Goal: Task Accomplishment & Management: Manage account settings

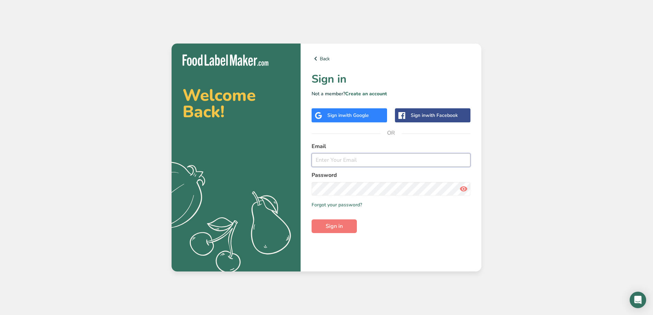
click at [325, 161] on input "email" at bounding box center [390, 160] width 159 height 14
paste input "[PERSON_NAME][EMAIL_ADDRESS][DOMAIN_NAME]"
type input "[PERSON_NAME][EMAIL_ADDRESS][DOMAIN_NAME]"
click at [345, 228] on button "Sign in" at bounding box center [333, 226] width 45 height 14
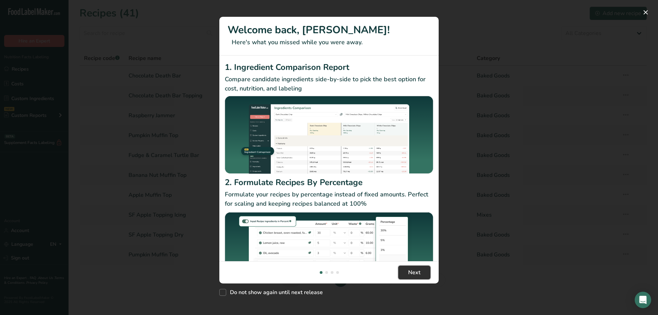
click at [417, 274] on span "Next" at bounding box center [414, 272] width 12 height 8
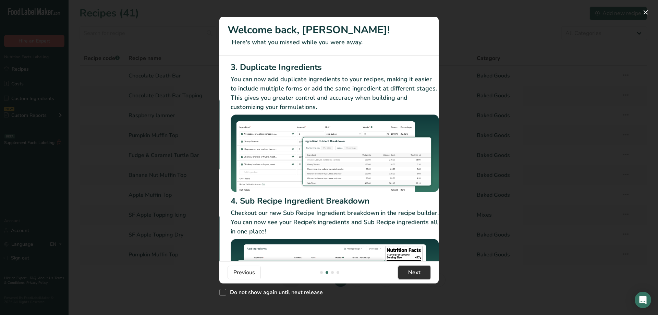
click at [418, 271] on span "Next" at bounding box center [414, 272] width 12 height 8
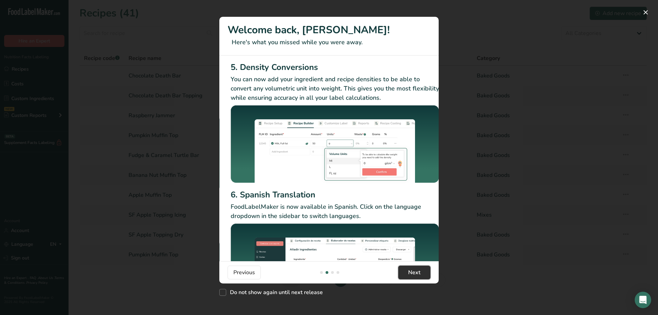
click at [418, 271] on span "Next" at bounding box center [414, 272] width 12 height 8
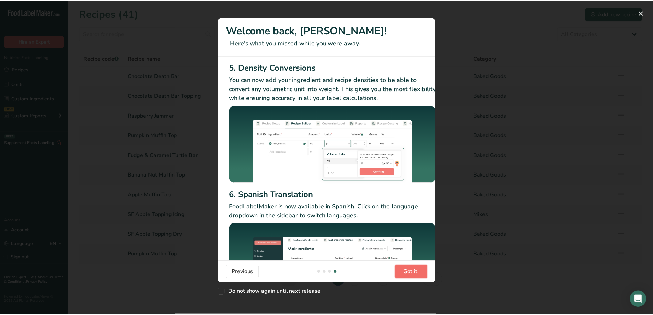
scroll to position [0, 658]
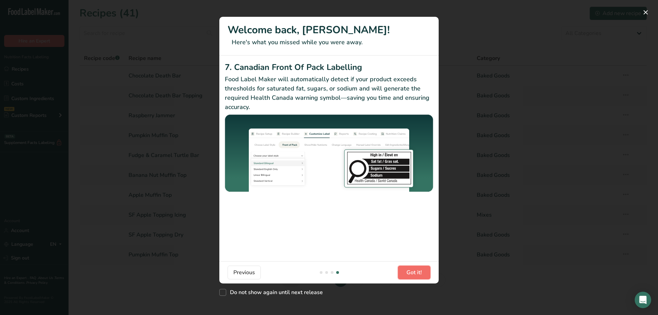
click at [418, 271] on span "Got it!" at bounding box center [414, 272] width 15 height 8
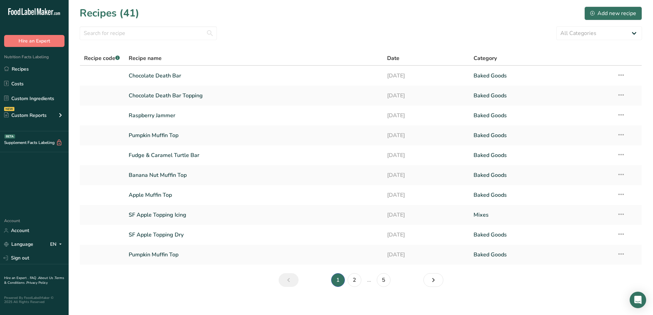
click at [35, 12] on icon ".a-20{fill:#fff;}" at bounding box center [41, 13] width 67 height 11
click at [633, 31] on select "All Categories Bagels Baked Goods [GEOGRAPHIC_DATA] Breakfast Sandwiches Confec…" at bounding box center [599, 33] width 86 height 14
click at [634, 30] on select "All Categories Bagels Baked Goods [GEOGRAPHIC_DATA] Breakfast Sandwiches Confec…" at bounding box center [599, 33] width 86 height 14
click at [339, 31] on div "All Categories Bagels Baked Goods [GEOGRAPHIC_DATA] Breakfast Sandwiches Confec…" at bounding box center [361, 33] width 562 height 14
click at [20, 231] on link "Account" at bounding box center [34, 231] width 69 height 12
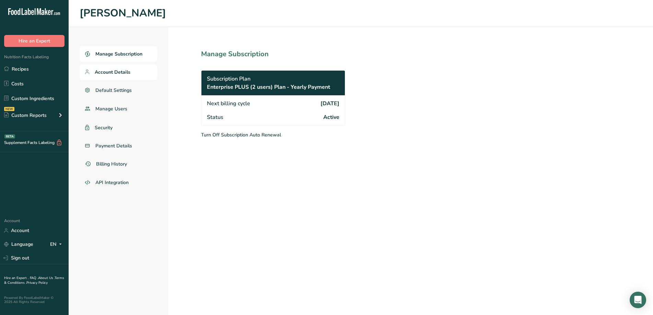
click at [112, 72] on span "Account Details" at bounding box center [113, 72] width 36 height 7
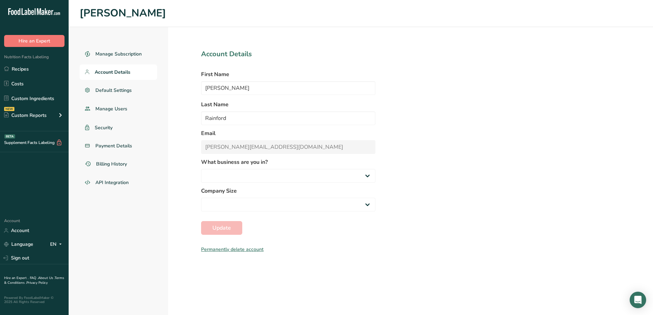
select select
select select "3"
click at [228, 90] on input "[PERSON_NAME]" at bounding box center [288, 88] width 174 height 14
drag, startPoint x: 232, startPoint y: 89, endPoint x: 181, endPoint y: 84, distance: 51.7
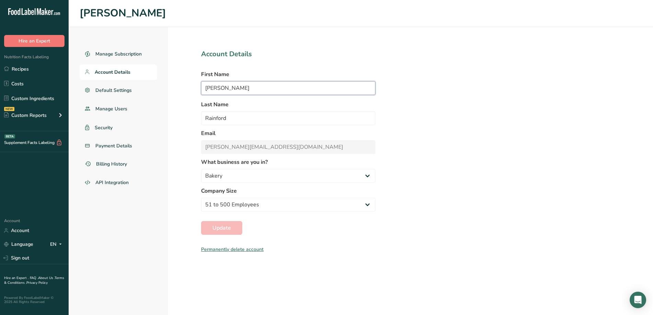
click at [181, 84] on section "Account Details First Name [PERSON_NAME] Last Name [PERSON_NAME] Email [PERSON_…" at bounding box center [288, 171] width 240 height 288
type input "[PERSON_NAME]"
click at [118, 88] on span "Default Settings" at bounding box center [113, 90] width 37 height 7
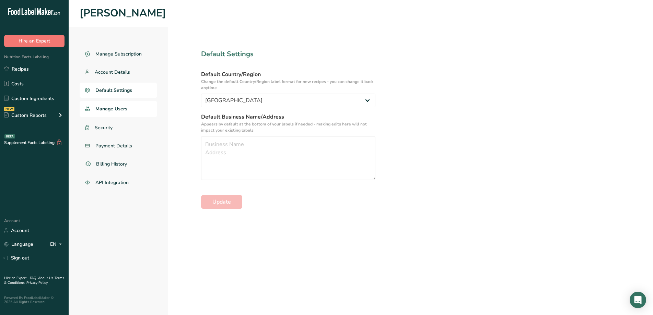
click at [122, 110] on span "Manage Users" at bounding box center [111, 108] width 32 height 7
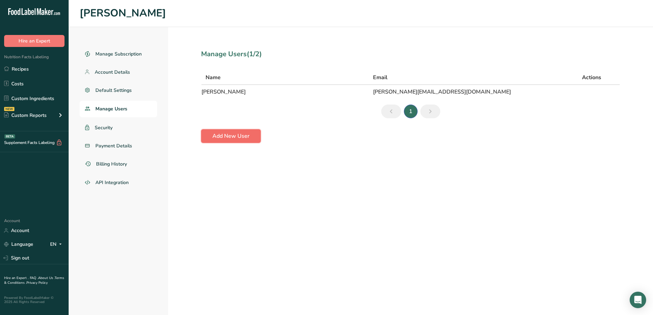
click at [230, 131] on button "Add New User" at bounding box center [231, 136] width 60 height 14
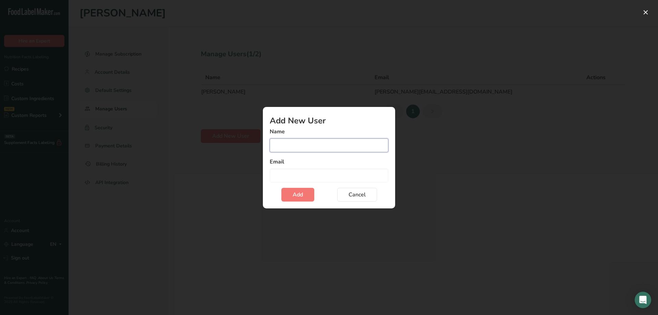
click at [288, 141] on input "Add user modal" at bounding box center [329, 146] width 119 height 14
type input "[PERSON_NAME]"
click at [335, 173] on input "Add user modal" at bounding box center [329, 176] width 119 height 14
type input "[PERSON_NAME][EMAIL_ADDRESS][DOMAIN_NAME]"
click at [307, 194] on button "Add" at bounding box center [298, 195] width 33 height 14
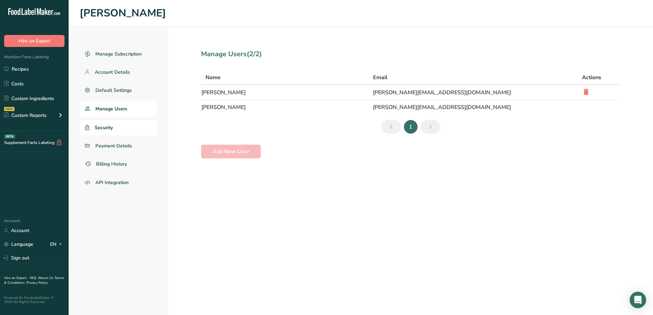
click at [110, 132] on link "Security" at bounding box center [118, 127] width 77 height 15
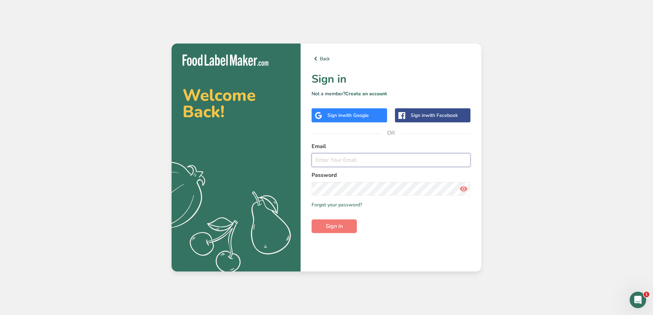
click at [332, 158] on input "email" at bounding box center [390, 160] width 159 height 14
type input "[PERSON_NAME][EMAIL_ADDRESS][DOMAIN_NAME]"
click at [323, 228] on button "Sign in" at bounding box center [333, 226] width 45 height 14
click at [465, 187] on icon at bounding box center [463, 189] width 8 height 12
click at [266, 181] on section "Welcome Back! .a{fill:#f5f3ed;} Back Sign in Not a member? Create an account Si…" at bounding box center [326, 158] width 310 height 228
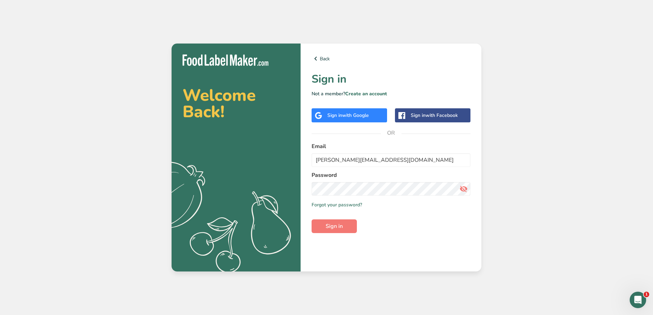
click at [331, 218] on form "Email ryan@seattlesfavorite.com Password Remember me Forgot your password? Sign…" at bounding box center [390, 187] width 159 height 91
click at [331, 224] on span "Sign in" at bounding box center [333, 226] width 17 height 8
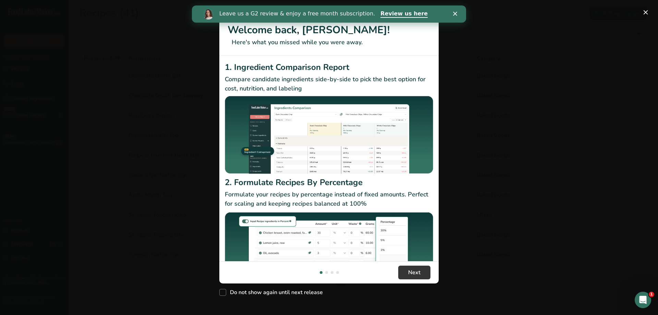
click at [456, 14] on polygon "Close" at bounding box center [455, 14] width 4 height 4
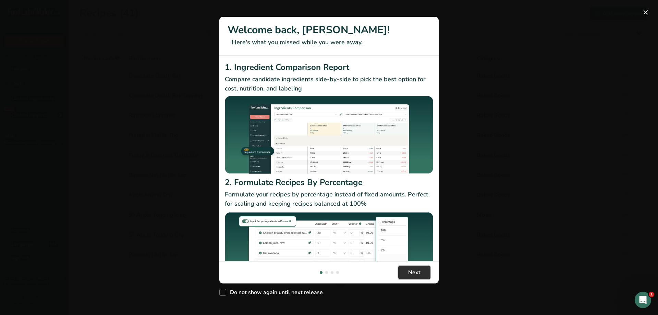
click at [428, 271] on button "Next" at bounding box center [414, 273] width 32 height 14
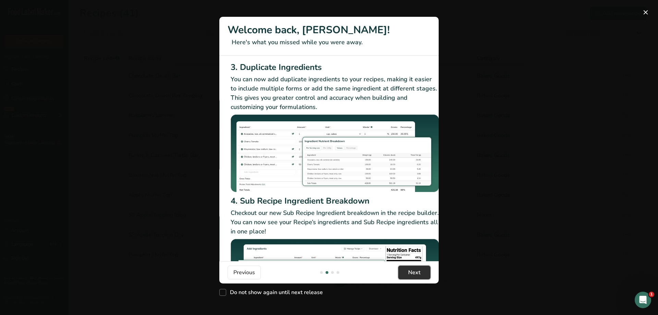
click at [422, 271] on button "Next" at bounding box center [414, 273] width 32 height 14
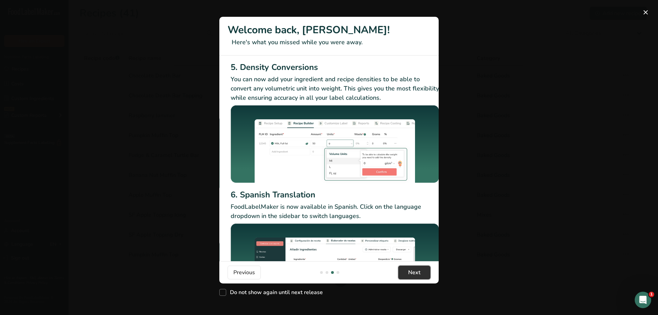
click at [422, 271] on button "Next" at bounding box center [414, 273] width 32 height 14
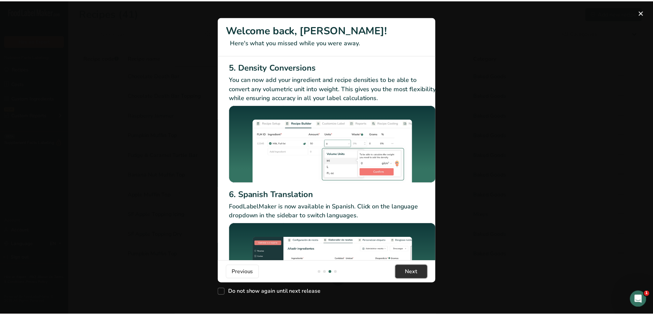
scroll to position [0, 658]
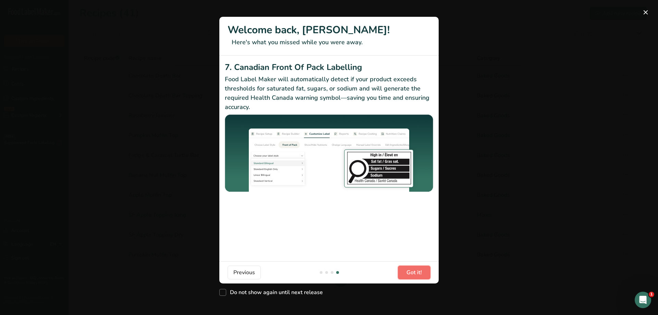
click at [422, 270] on span "Got it!" at bounding box center [414, 272] width 15 height 8
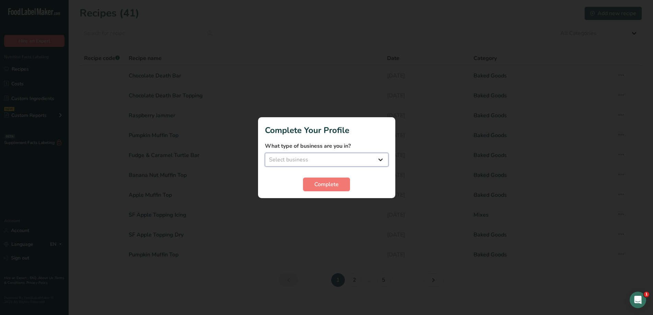
click at [305, 160] on select "Select business Packaged Food Manufacturer Restaurant & Cafe Bakery Meal Plans …" at bounding box center [326, 160] width 123 height 14
select select "3"
click at [265, 153] on select "Select business Packaged Food Manufacturer Restaurant & Cafe Bakery Meal Plans …" at bounding box center [326, 160] width 123 height 14
click at [336, 181] on span "Complete" at bounding box center [326, 184] width 24 height 8
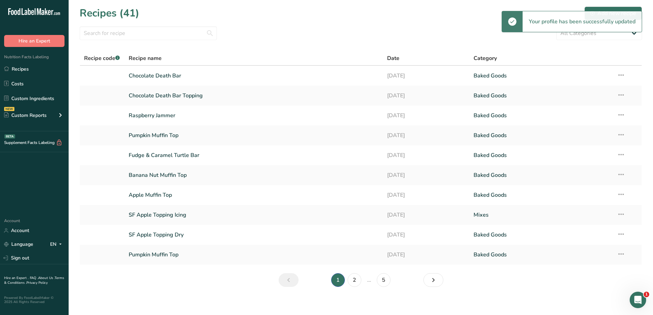
click at [613, 53] on th at bounding box center [626, 58] width 29 height 14
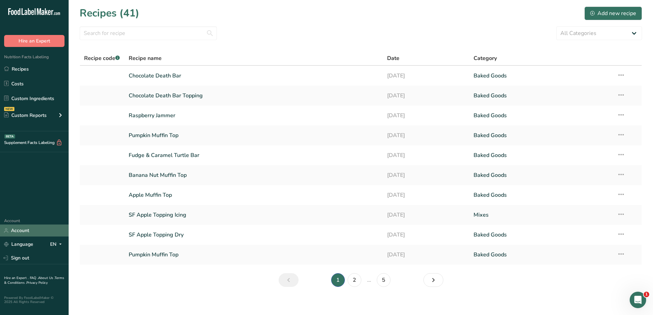
click at [20, 231] on link "Account" at bounding box center [34, 231] width 69 height 12
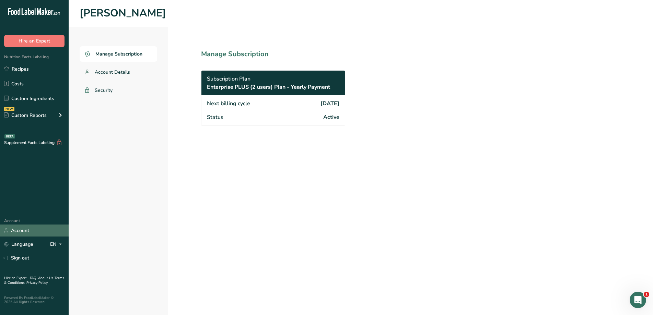
click at [23, 233] on link "Account" at bounding box center [34, 231] width 69 height 12
click at [115, 52] on span "Manage Subscription" at bounding box center [118, 53] width 47 height 7
click at [105, 74] on span "Account Details" at bounding box center [113, 72] width 36 height 7
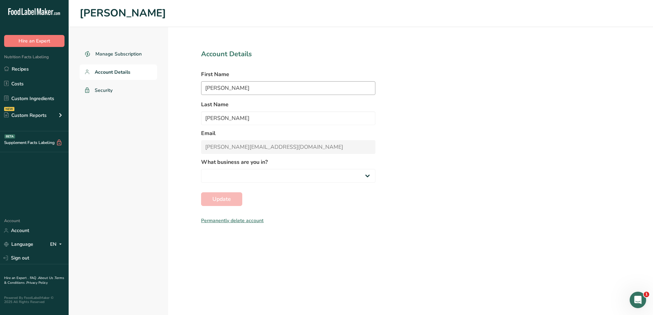
select select "3"
click at [145, 178] on div "Manage Subscription Account Details Security" at bounding box center [118, 171] width 99 height 288
click at [20, 229] on link "Account" at bounding box center [34, 231] width 69 height 12
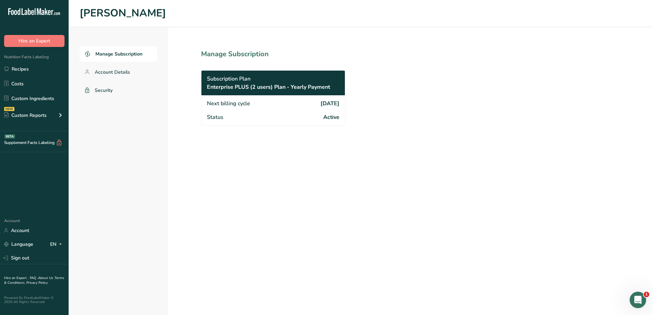
drag, startPoint x: 205, startPoint y: 207, endPoint x: 155, endPoint y: 177, distance: 58.9
click at [206, 207] on section "Manage Subscription Subscription Plan Enterprise PLUS (2 users) Plan - Yearly P…" at bounding box center [288, 171] width 240 height 288
click at [121, 74] on span "Account Details" at bounding box center [113, 72] width 36 height 7
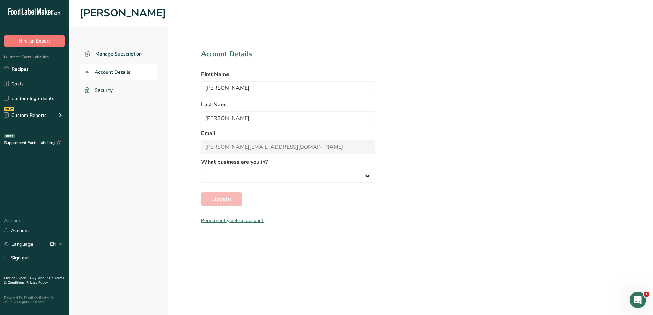
select select "3"
click at [634, 173] on div "Manage Subscription Account Details Security Account Details First Name Ryan La…" at bounding box center [361, 171] width 584 height 288
click at [21, 13] on icon ".a-20{fill:#fff;}" at bounding box center [41, 13] width 67 height 11
click at [30, 96] on link "Custom Ingredients" at bounding box center [34, 98] width 69 height 13
